Goal: Task Accomplishment & Management: Complete application form

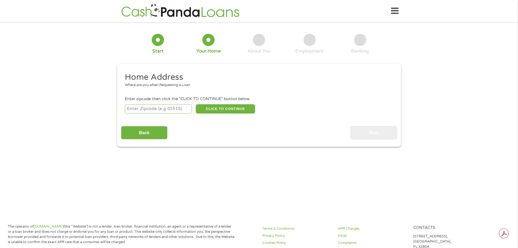
click at [178, 107] on input "number" at bounding box center [158, 108] width 67 height 9
type input "67207"
select select "[US_STATE]"
click at [226, 110] on button "CLICK TO CONTINUE" at bounding box center [225, 108] width 59 height 9
type input "67207"
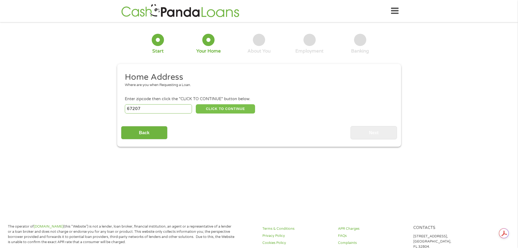
type input "Wichita"
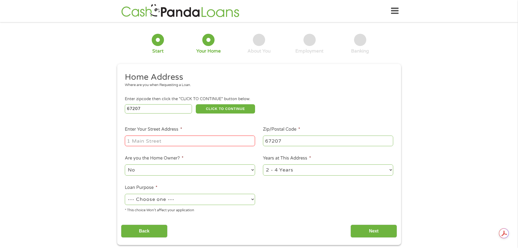
click at [199, 145] on input "Enter Your Street Address *" at bounding box center [190, 140] width 130 height 10
type input "7078 e [PERSON_NAME] drive apt H"
click at [220, 198] on select "--- Choose one --- Pay Bills Debt Consolidation Home Improvement Major Purchase…" at bounding box center [190, 198] width 130 height 11
select select "other"
click at [125, 193] on select "--- Choose one --- Pay Bills Debt Consolidation Home Improvement Major Purchase…" at bounding box center [190, 198] width 130 height 11
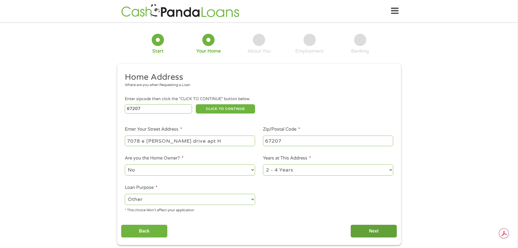
click at [368, 229] on input "Next" at bounding box center [373, 230] width 46 height 13
